Goal: Task Accomplishment & Management: Use online tool/utility

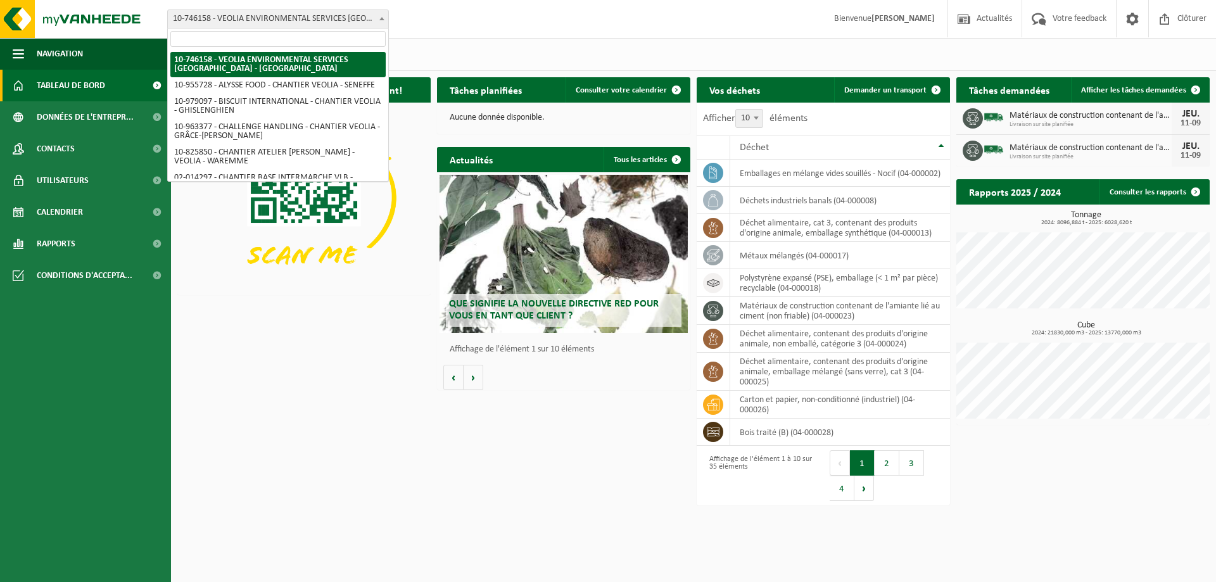
click at [379, 21] on span at bounding box center [382, 18] width 13 height 16
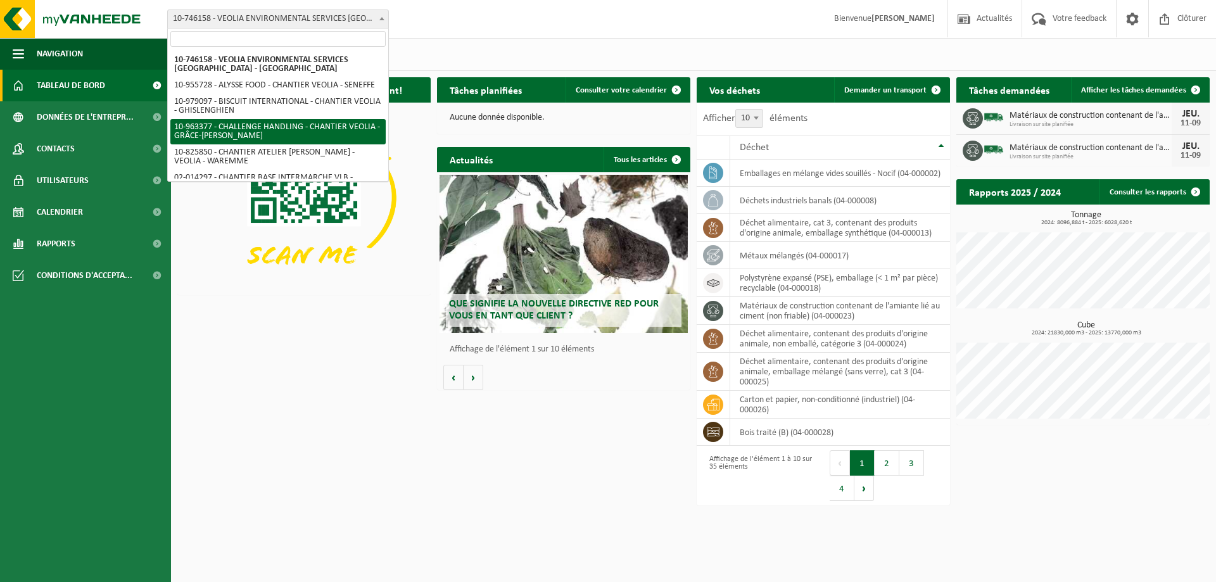
scroll to position [958, 0]
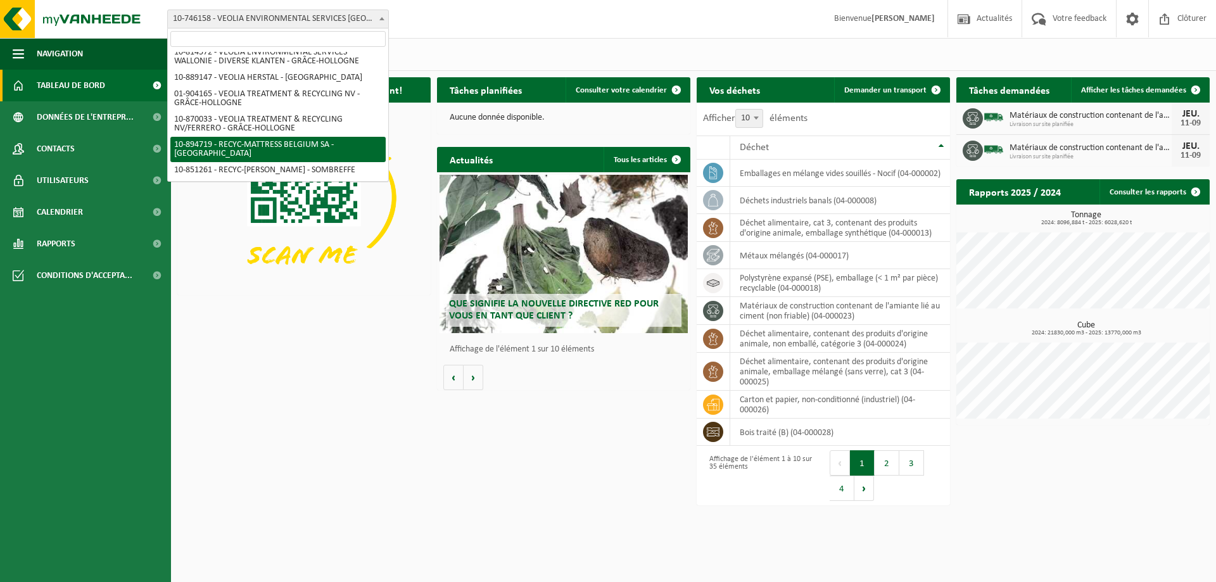
select select "116490"
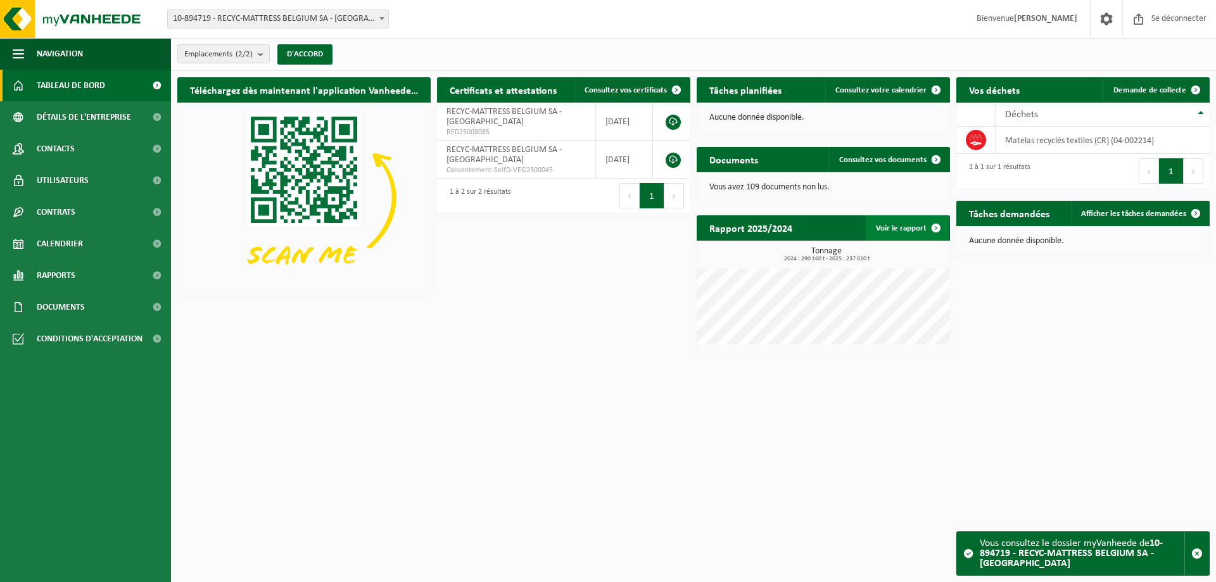
click at [904, 230] on font "Voir le rapport" at bounding box center [901, 228] width 51 height 8
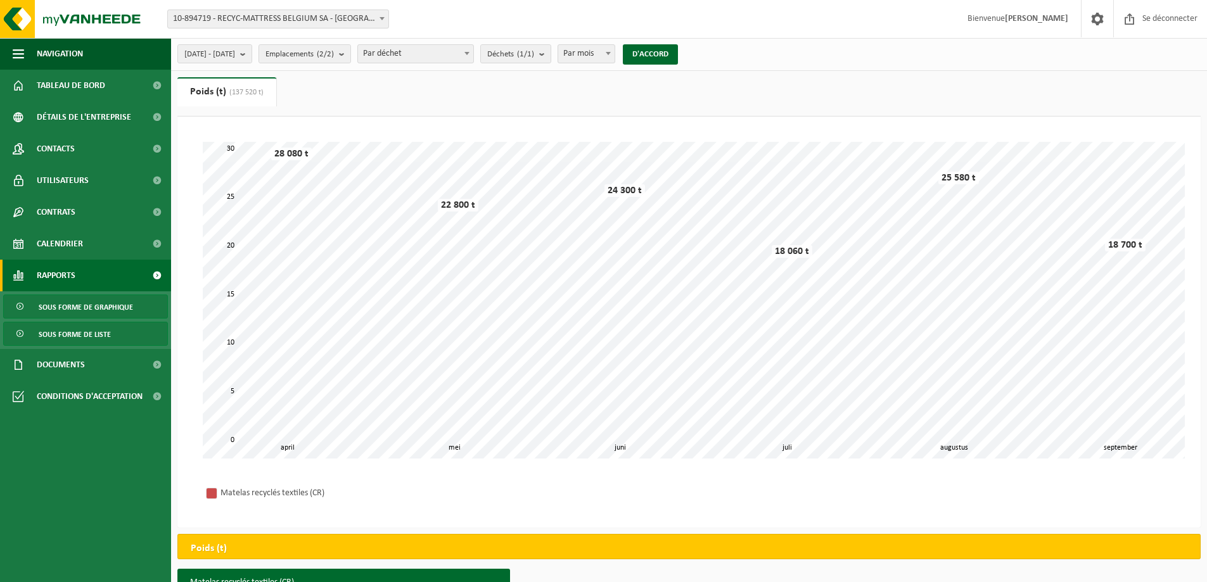
click at [83, 337] on font "Sous forme de liste" at bounding box center [75, 335] width 72 height 8
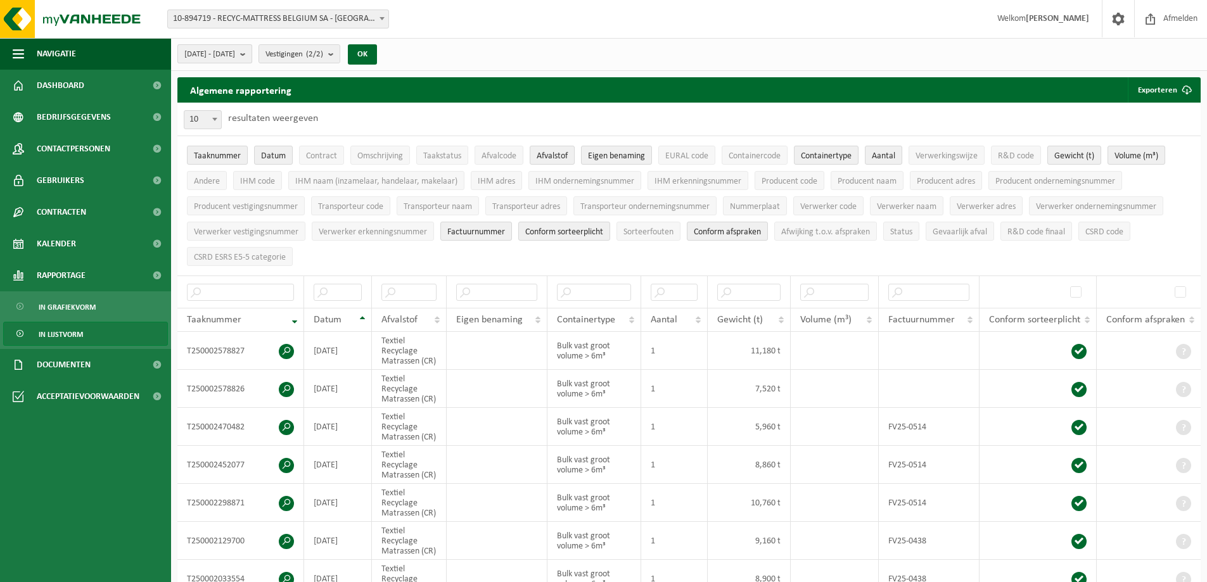
click at [251, 57] on b "submit" at bounding box center [245, 54] width 11 height 18
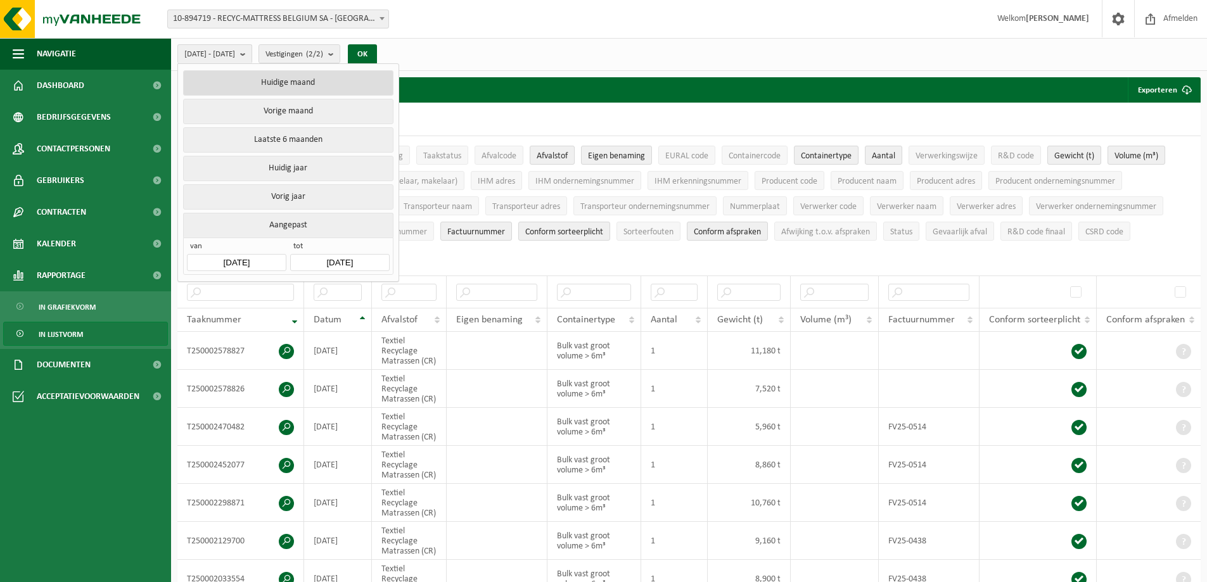
click at [270, 82] on button "Huidige maand" at bounding box center [288, 82] width 210 height 25
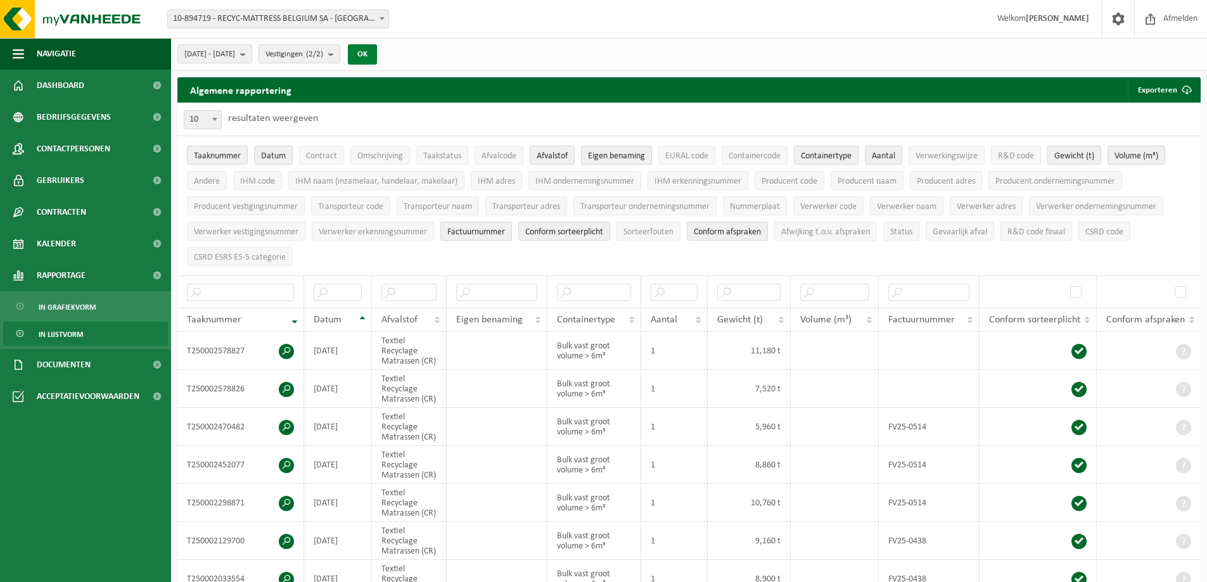
click at [377, 51] on button "OK" at bounding box center [362, 54] width 29 height 20
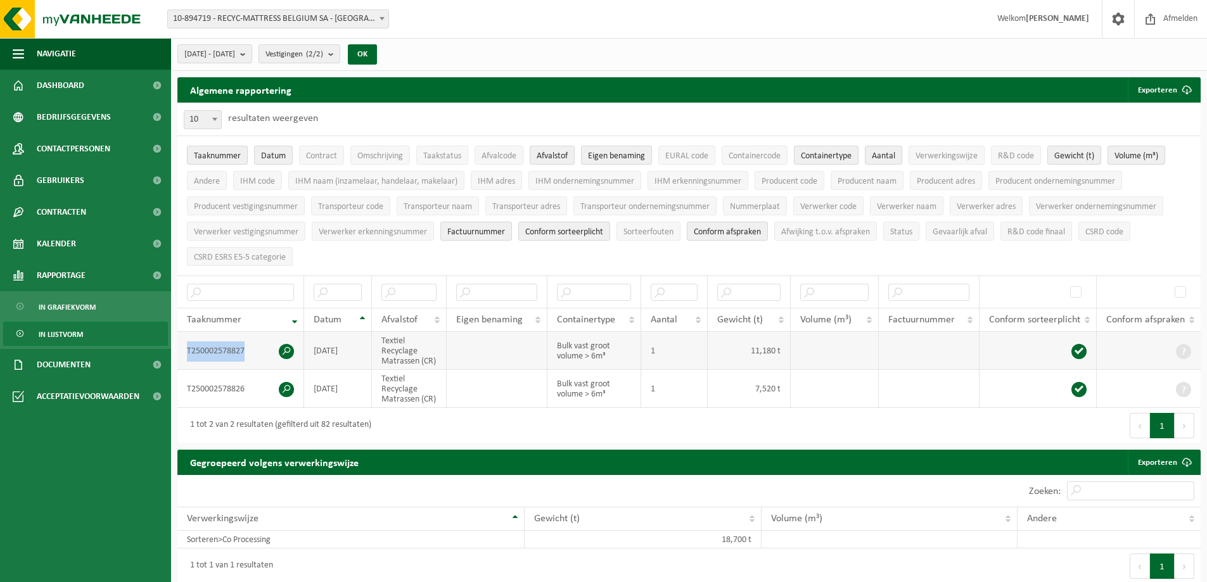
drag, startPoint x: 248, startPoint y: 348, endPoint x: 185, endPoint y: 352, distance: 63.5
click at [185, 352] on td "T250002578827" at bounding box center [240, 351] width 127 height 38
copy td "T250002578827"
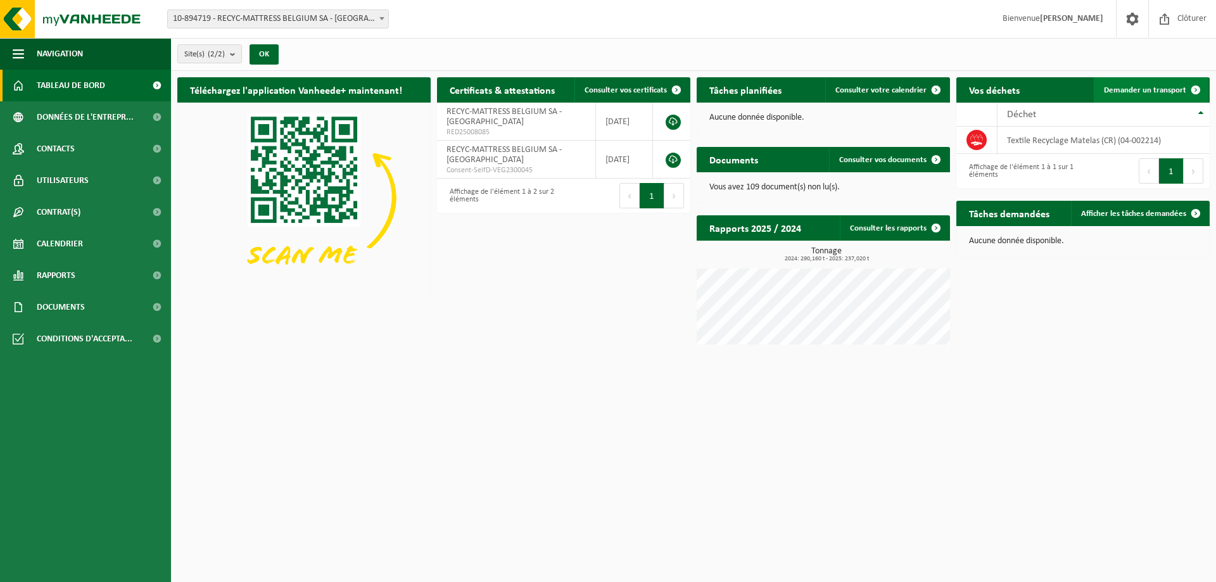
click at [1146, 83] on link "Demander un transport" at bounding box center [1151, 89] width 115 height 25
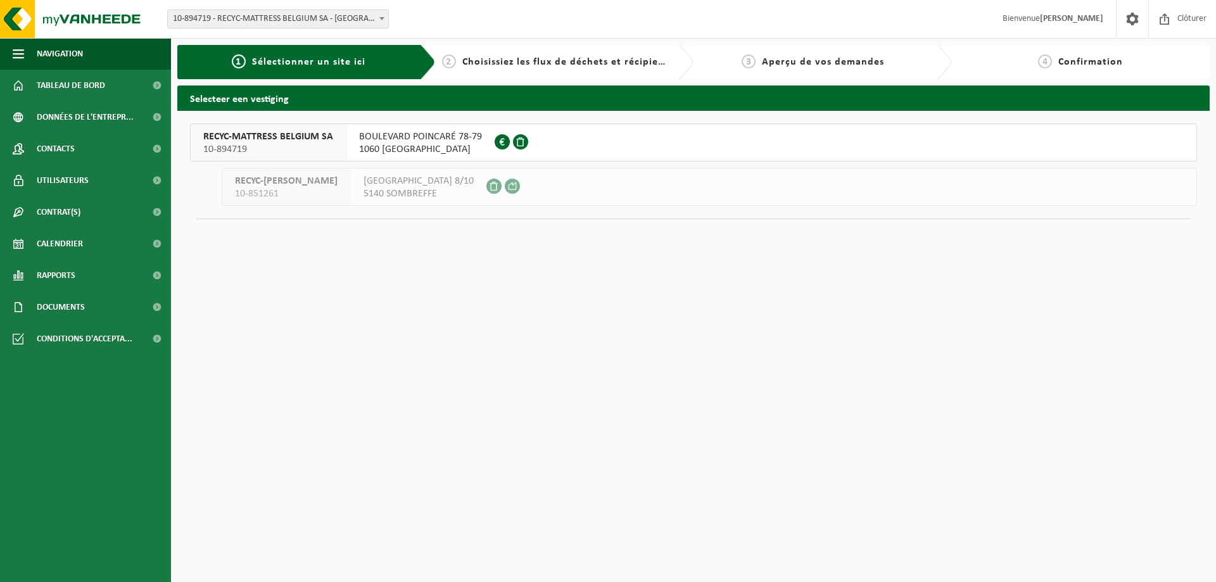
click at [414, 127] on div "[STREET_ADDRESS] 0443.153.903" at bounding box center [421, 142] width 148 height 37
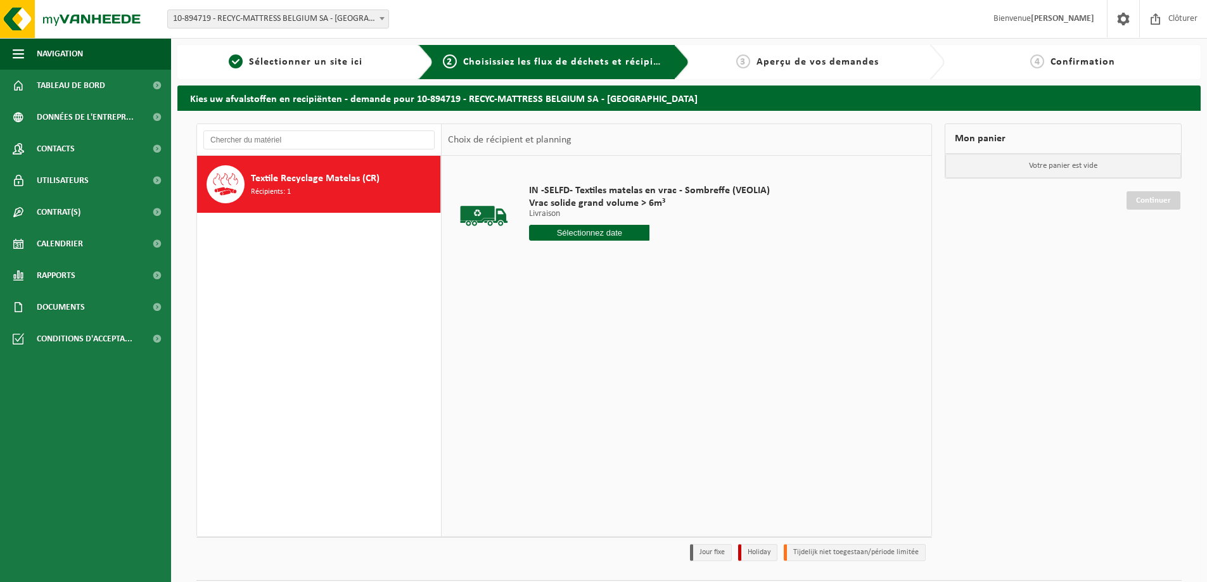
click at [581, 236] on input "text" at bounding box center [589, 233] width 120 height 16
